Goal: Check status: Check status

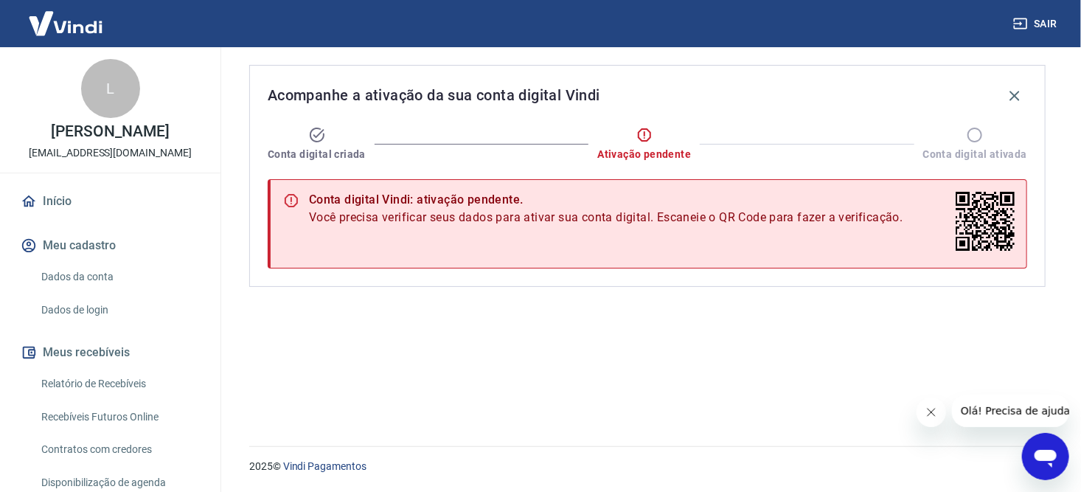
click at [82, 246] on button "Meu cadastro" at bounding box center [110, 245] width 185 height 32
click at [78, 288] on link "Dados da conta" at bounding box center [118, 277] width 167 height 30
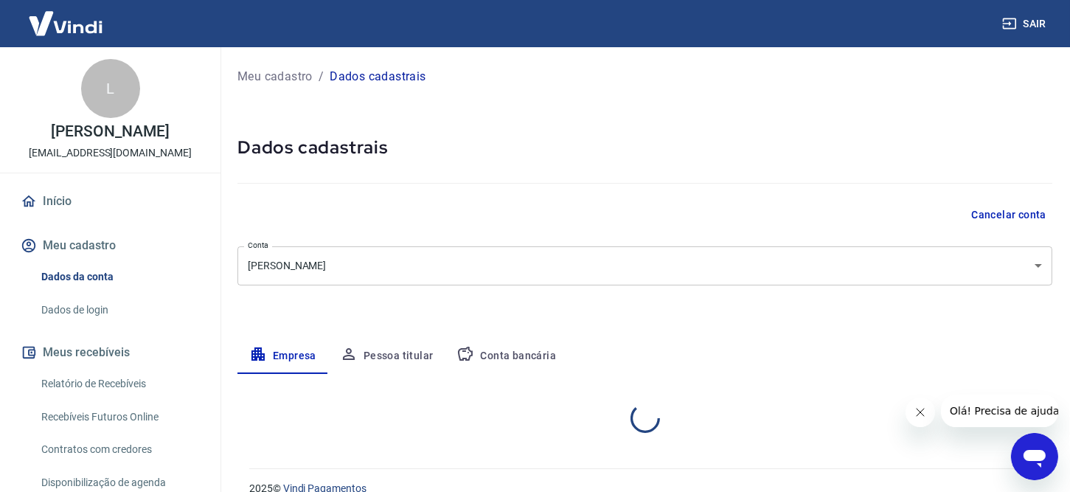
select select "SP"
select select "business"
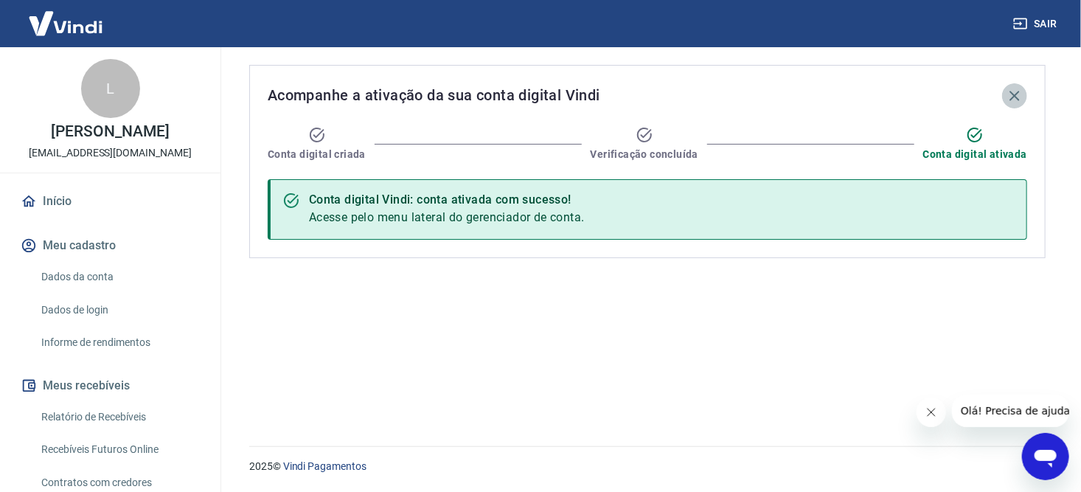
click at [1013, 96] on icon "button" at bounding box center [1015, 96] width 10 height 10
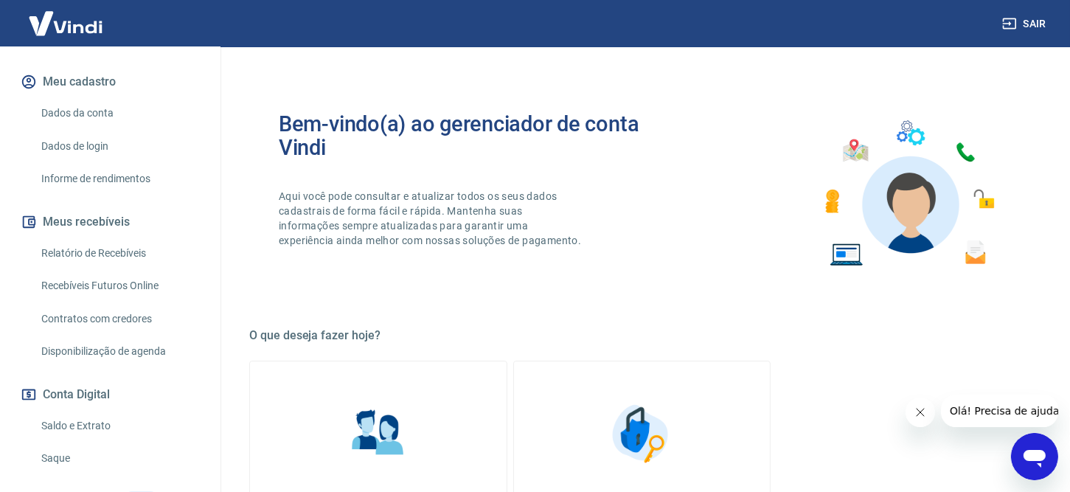
scroll to position [279, 0]
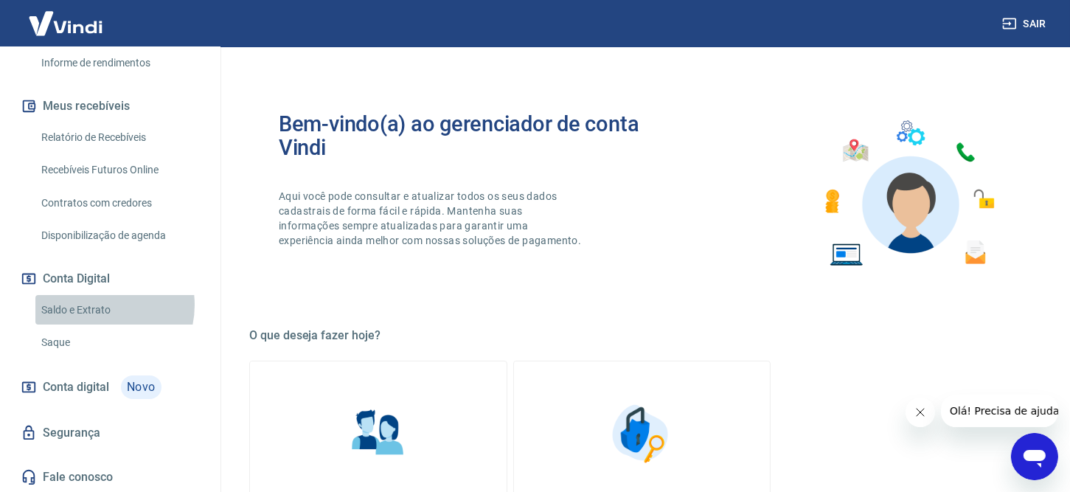
click at [94, 305] on link "Saldo e Extrato" at bounding box center [118, 310] width 167 height 30
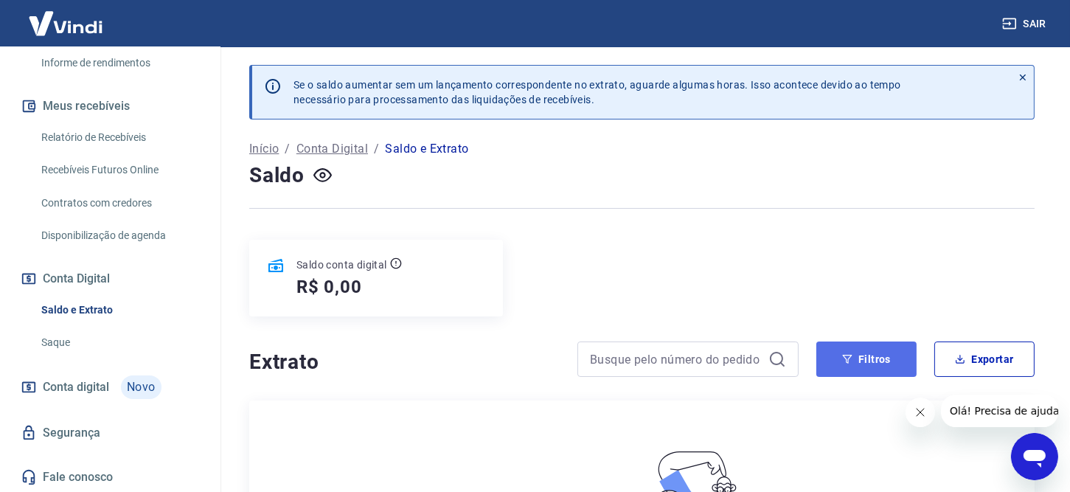
click at [876, 355] on button "Filtros" at bounding box center [866, 358] width 100 height 35
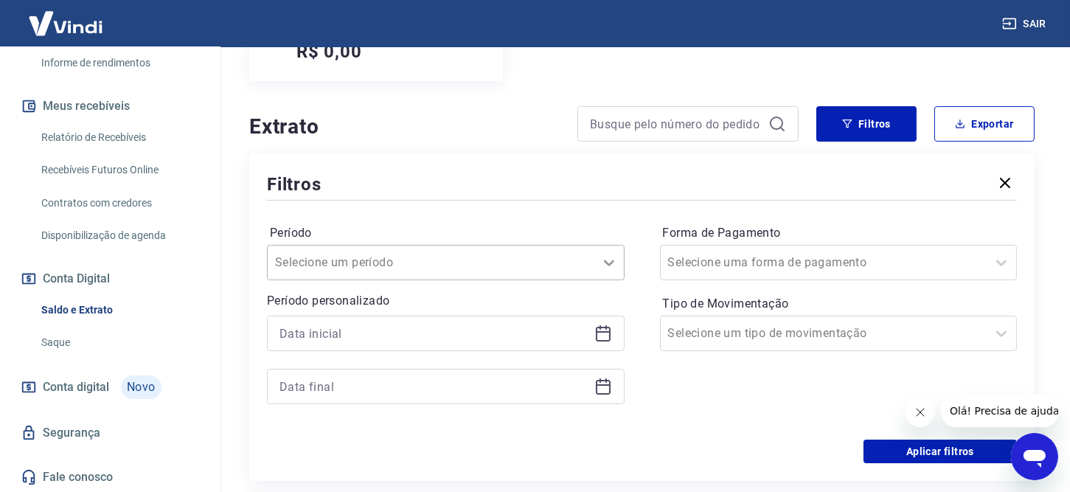
scroll to position [243, 0]
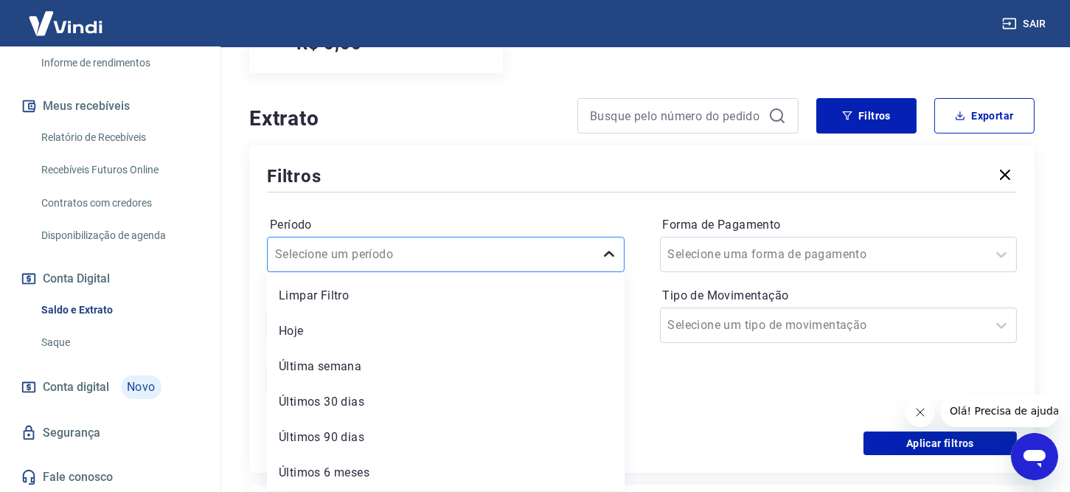
click at [612, 262] on icon at bounding box center [609, 255] width 18 height 18
click at [349, 440] on div "Últimos 90 dias" at bounding box center [446, 437] width 358 height 29
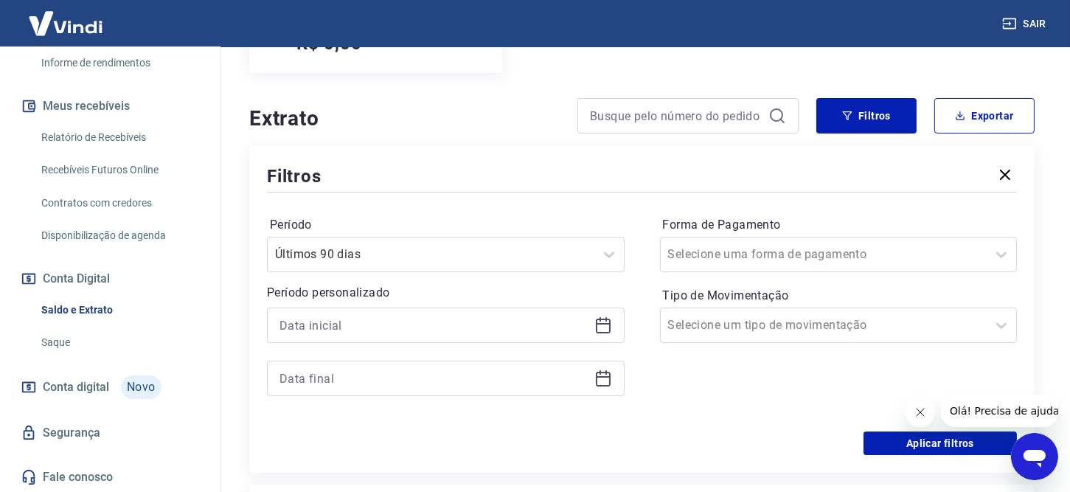
click at [447, 340] on div at bounding box center [446, 325] width 358 height 35
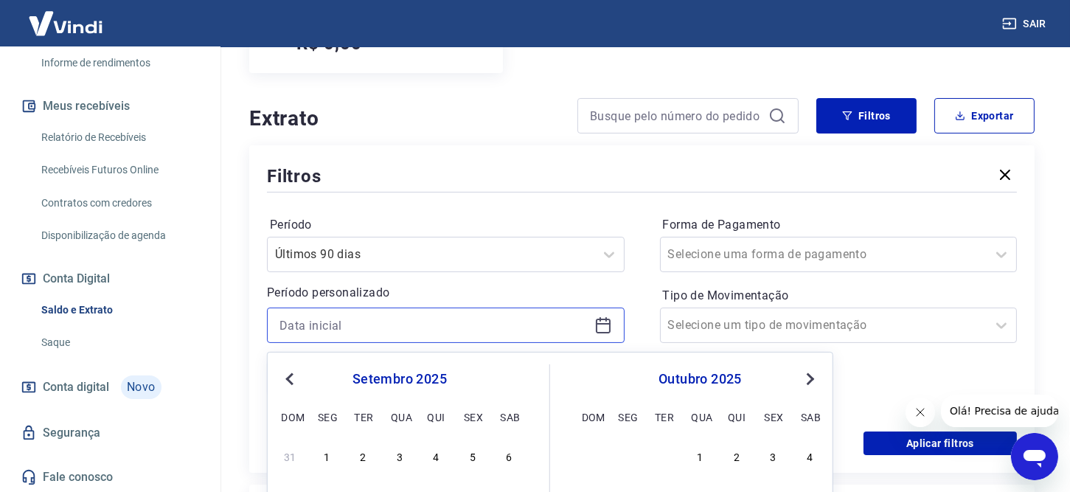
click at [435, 330] on input at bounding box center [433, 325] width 309 height 22
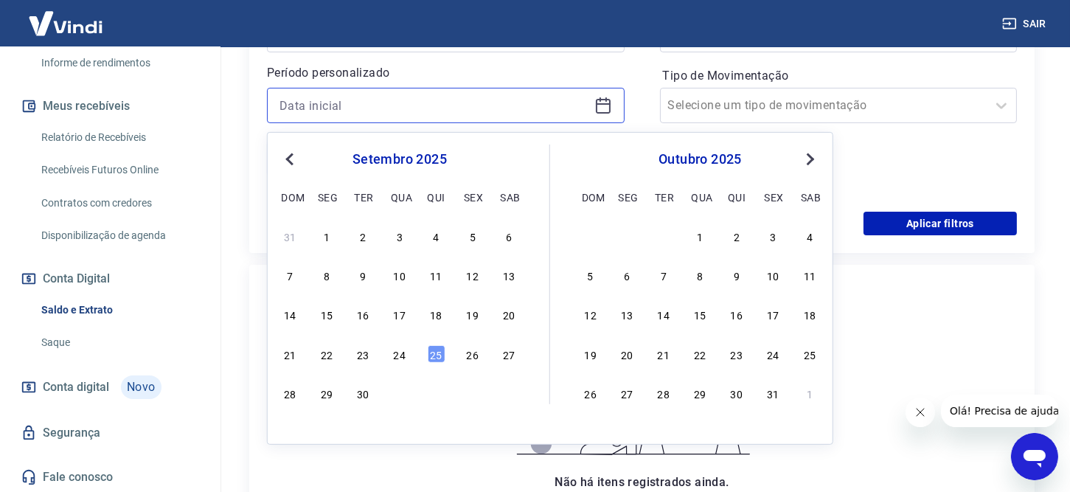
scroll to position [465, 0]
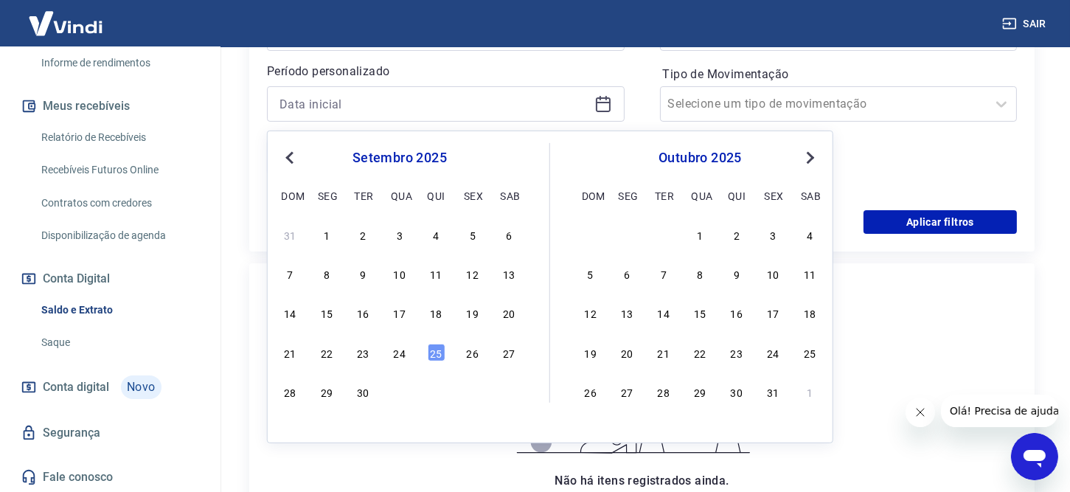
click at [291, 153] on span "Previous Month" at bounding box center [291, 156] width 0 height 17
click at [473, 234] on div "1" at bounding box center [473, 235] width 18 height 18
type input "01/08/2025"
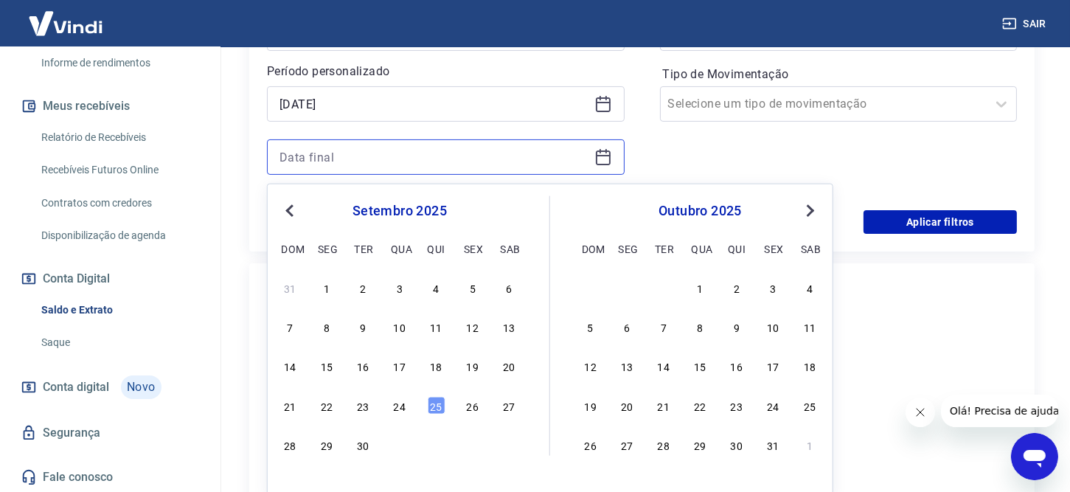
click at [392, 154] on input at bounding box center [433, 157] width 309 height 22
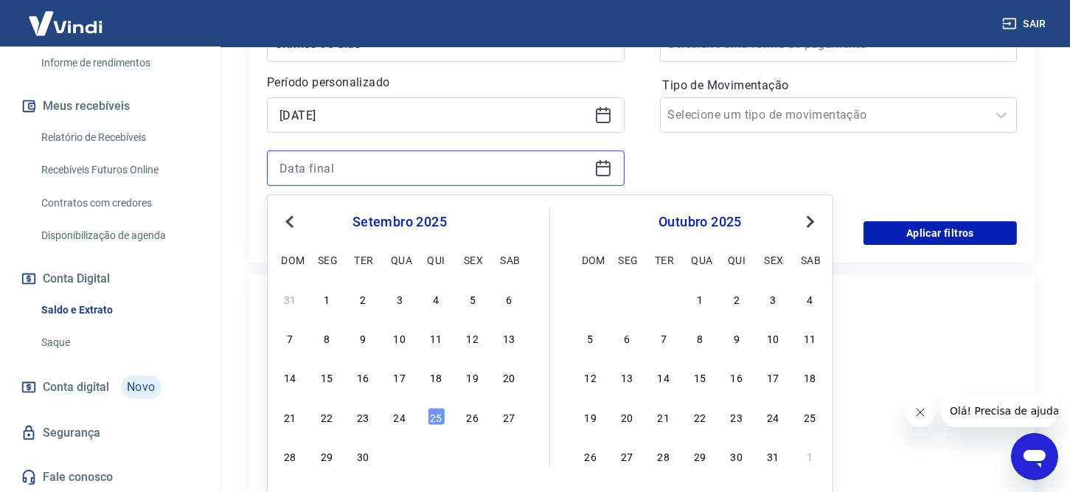
scroll to position [451, 0]
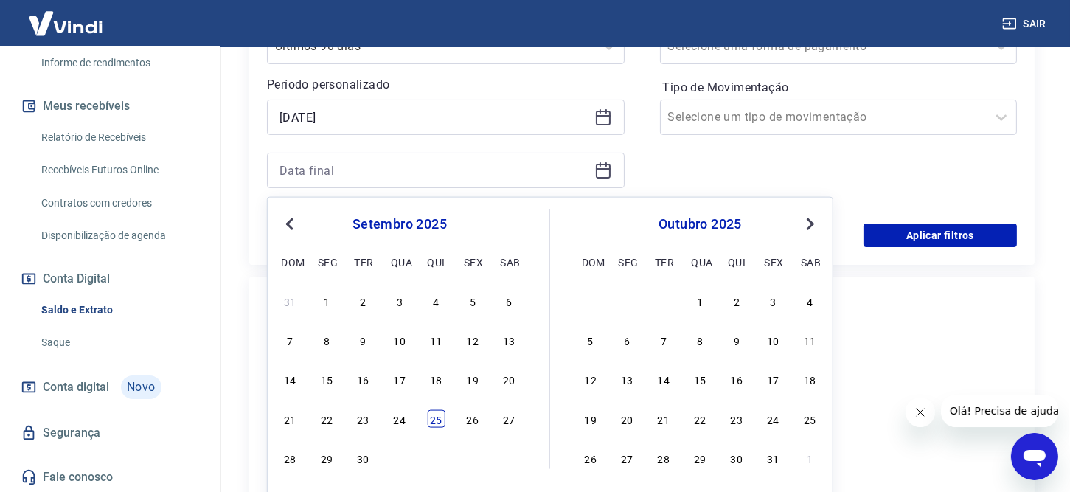
click at [435, 418] on div "25" at bounding box center [436, 418] width 18 height 18
type input "25/09/2025"
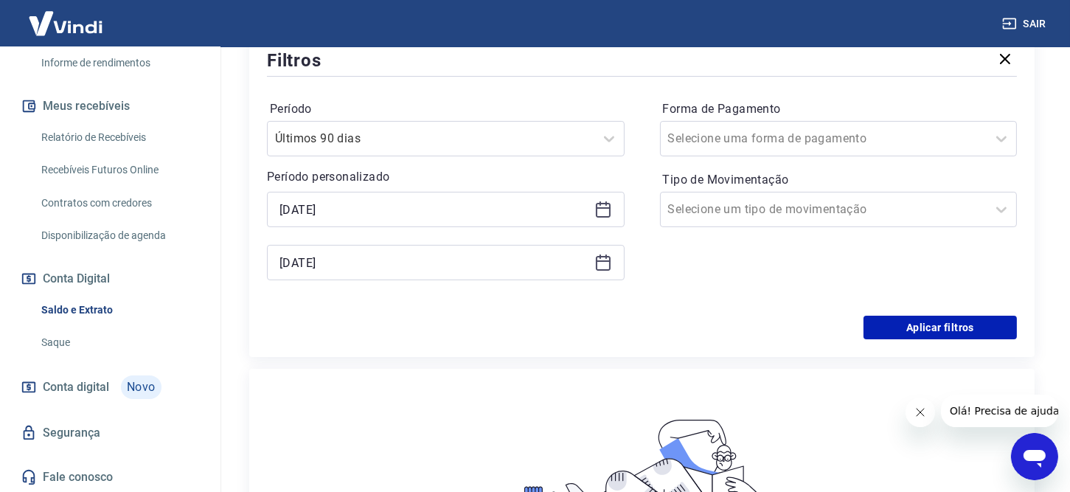
scroll to position [358, 0]
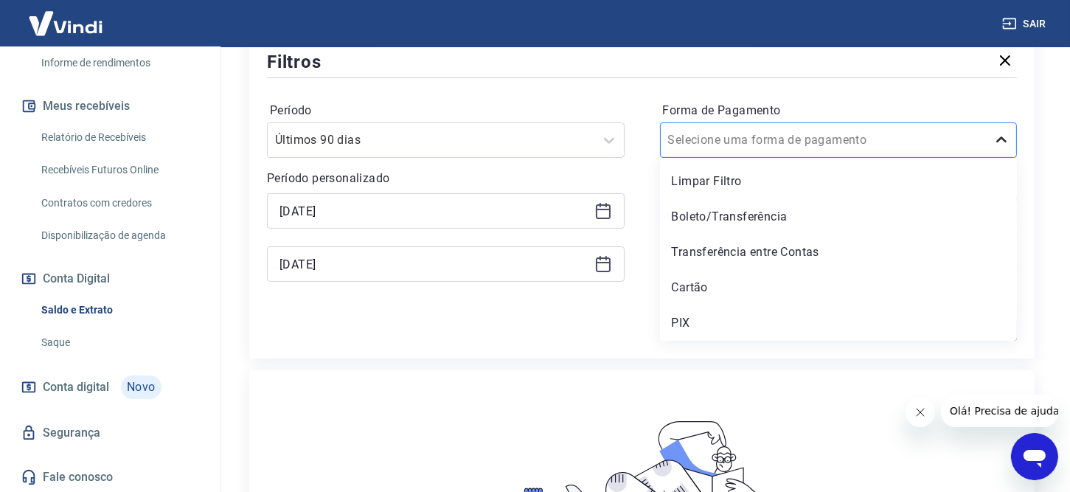
click at [1000, 141] on icon at bounding box center [1001, 139] width 10 height 6
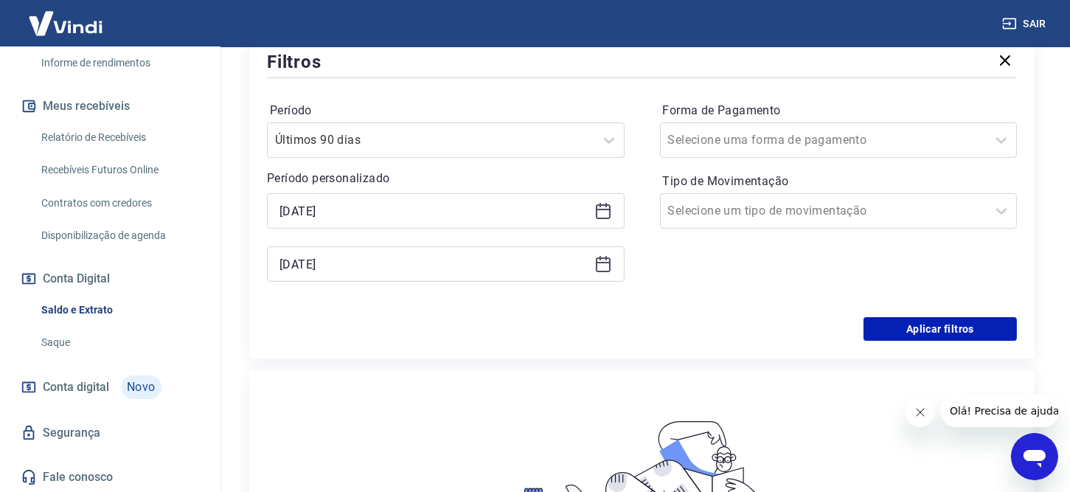
click at [594, 315] on div "Período Últimos 90 dias Período personalizado Selected date: sexta-feira, 1 de …" at bounding box center [642, 199] width 750 height 236
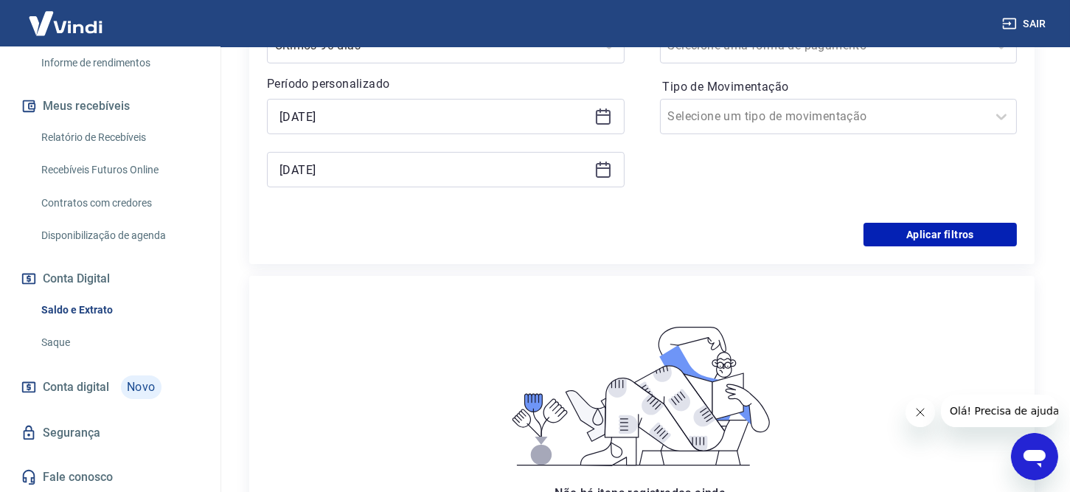
scroll to position [453, 0]
click at [942, 234] on button "Aplicar filtros" at bounding box center [940, 234] width 153 height 24
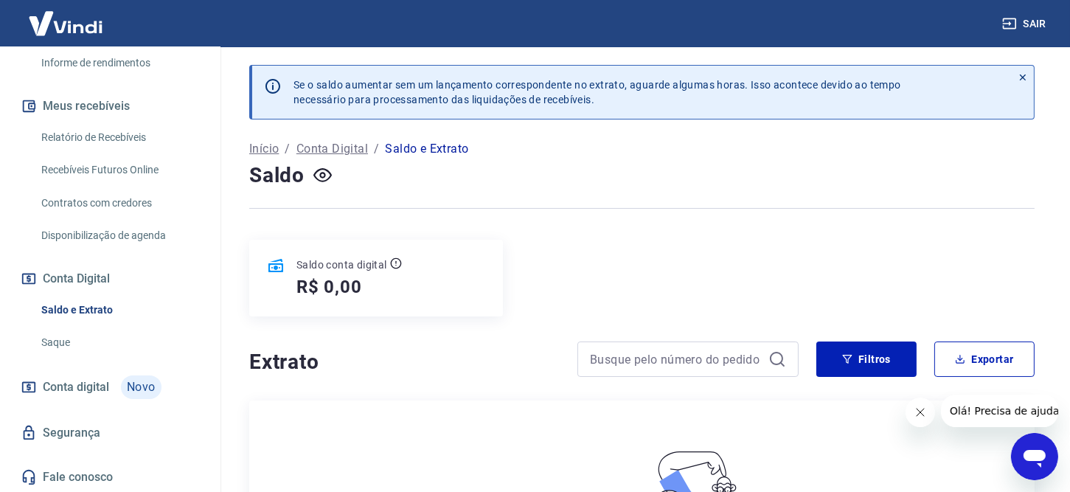
click at [437, 152] on p "Saldo e Extrato" at bounding box center [426, 149] width 83 height 18
click at [325, 148] on p "Conta Digital" at bounding box center [332, 149] width 72 height 18
